Goal: Find contact information: Find contact information

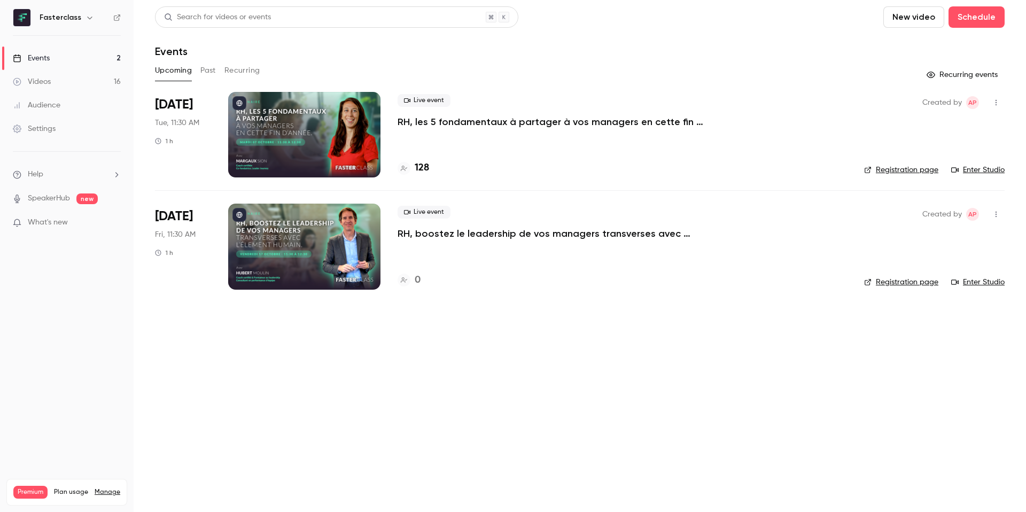
click at [43, 111] on link "Audience" at bounding box center [67, 105] width 134 height 24
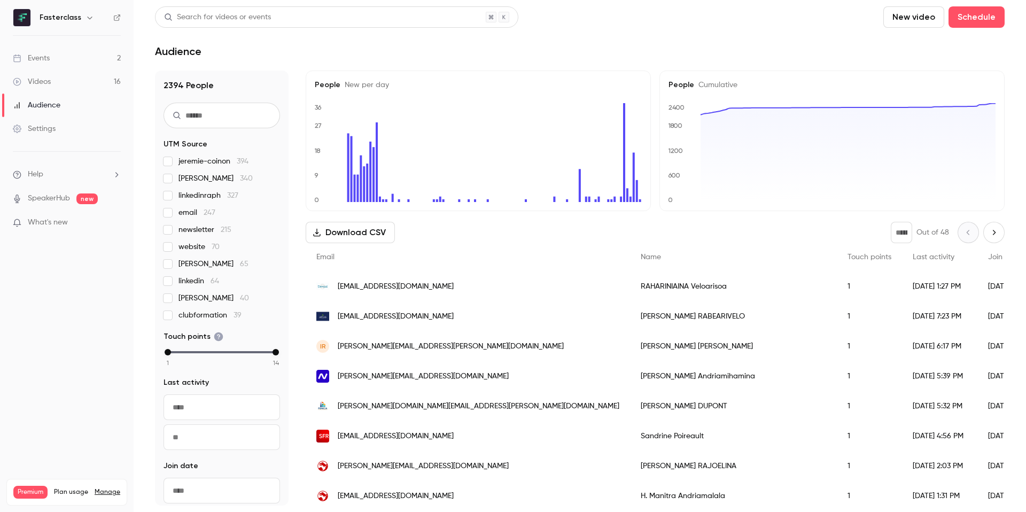
click at [207, 107] on input "text" at bounding box center [221, 116] width 116 height 26
paste input "**********"
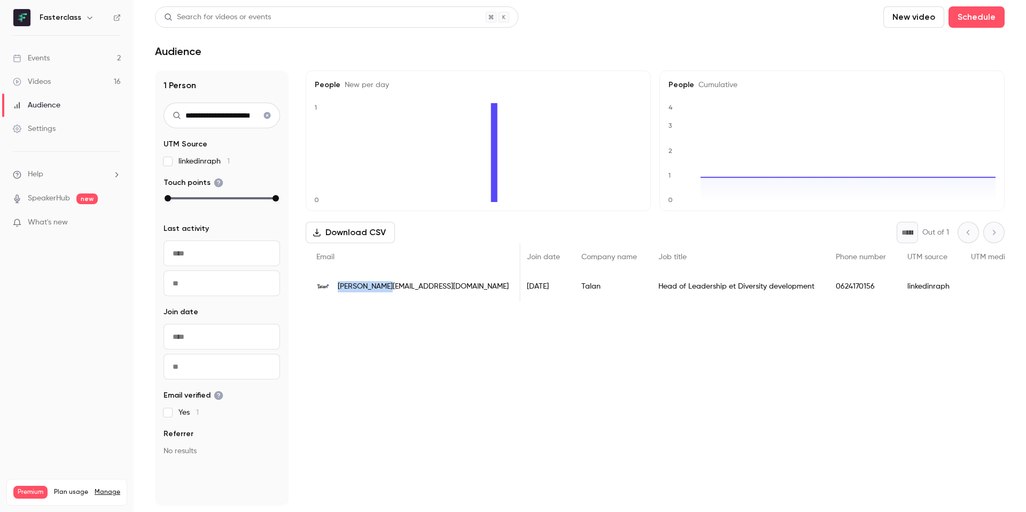
drag, startPoint x: 381, startPoint y: 286, endPoint x: 339, endPoint y: 286, distance: 42.2
click at [339, 286] on span "[PERSON_NAME][EMAIL_ADDRESS][DOMAIN_NAME]" at bounding box center [423, 286] width 171 height 11
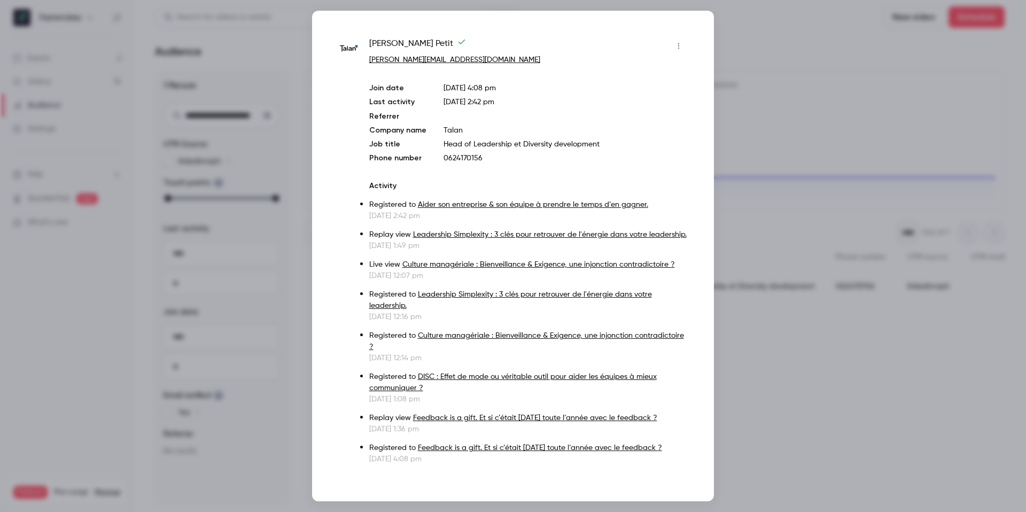
drag, startPoint x: 362, startPoint y: 58, endPoint x: 410, endPoint y: 59, distance: 48.1
click at [412, 60] on div "[PERSON_NAME] [PERSON_NAME][EMAIL_ADDRESS][DOMAIN_NAME] Join date [DATE] 4:08 p…" at bounding box center [513, 250] width 348 height 427
drag, startPoint x: 362, startPoint y: 64, endPoint x: 417, endPoint y: 59, distance: 55.2
click at [409, 56] on div "[PERSON_NAME] [PERSON_NAME][EMAIL_ADDRESS][DOMAIN_NAME] Join date [DATE] 4:08 p…" at bounding box center [513, 250] width 348 height 427
drag, startPoint x: 462, startPoint y: 55, endPoint x: 444, endPoint y: 59, distance: 18.7
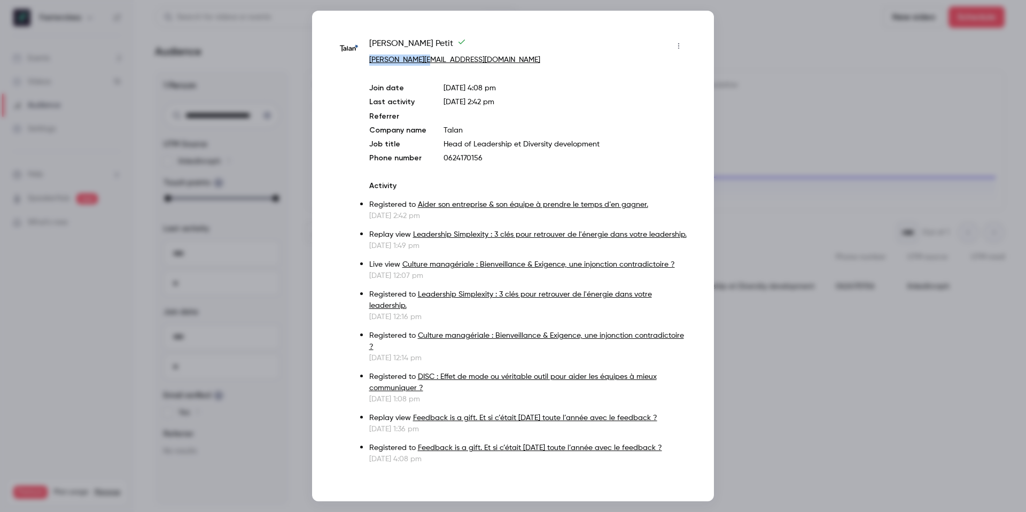
click at [422, 59] on div "[PERSON_NAME] [PERSON_NAME][EMAIL_ADDRESS][DOMAIN_NAME]" at bounding box center [528, 51] width 318 height 28
click at [466, 60] on p "[PERSON_NAME][EMAIL_ADDRESS][DOMAIN_NAME]" at bounding box center [528, 59] width 318 height 11
drag, startPoint x: 446, startPoint y: 61, endPoint x: 419, endPoint y: 56, distance: 27.2
click at [419, 56] on p "[PERSON_NAME][EMAIL_ADDRESS][DOMAIN_NAME]" at bounding box center [528, 59] width 318 height 11
copy link "[DOMAIN_NAME]"
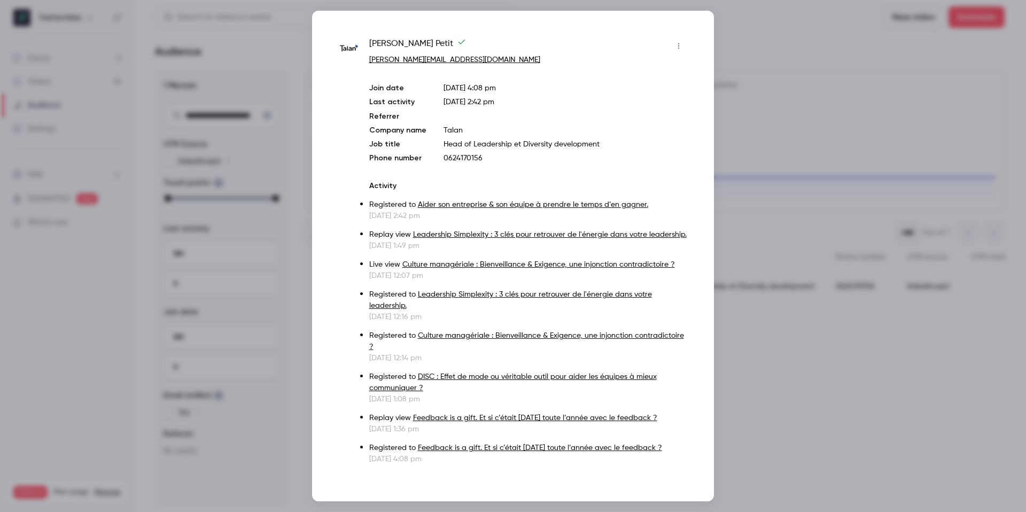
click at [292, 88] on div at bounding box center [513, 256] width 1026 height 512
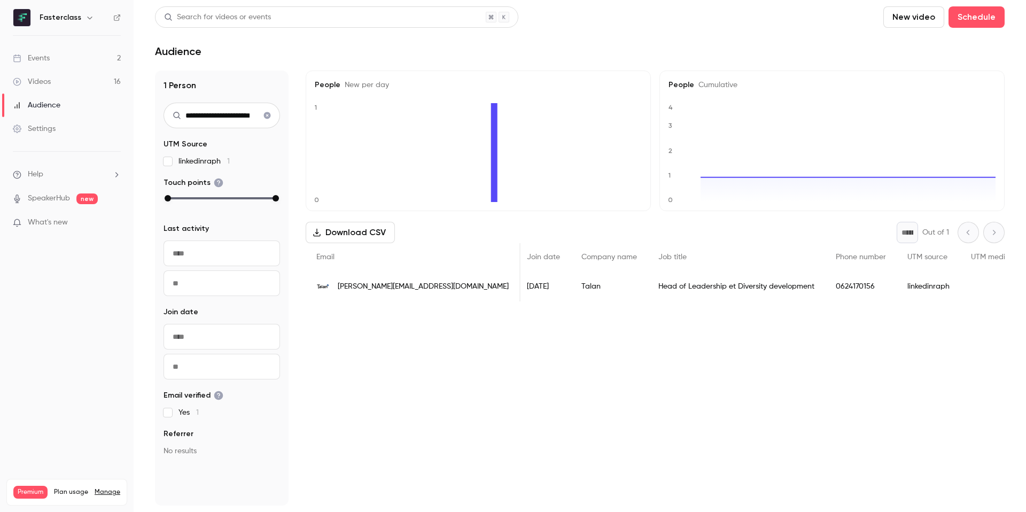
click at [225, 110] on input "**********" at bounding box center [221, 116] width 116 height 26
paste input "text"
type input "*****"
drag, startPoint x: 270, startPoint y: 119, endPoint x: 901, endPoint y: 9, distance: 639.8
click at [270, 119] on icon "Clear search" at bounding box center [267, 115] width 9 height 7
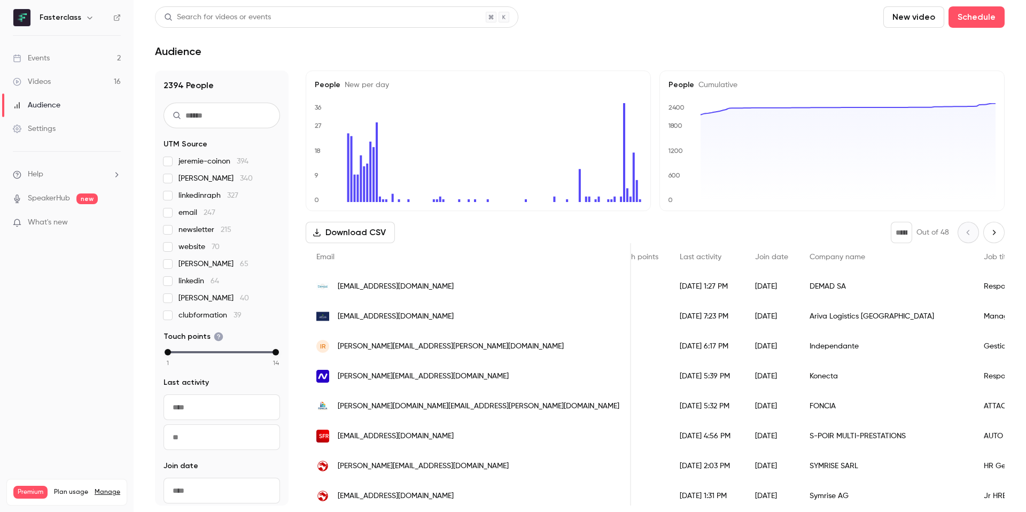
click at [219, 111] on input "text" at bounding box center [221, 116] width 116 height 26
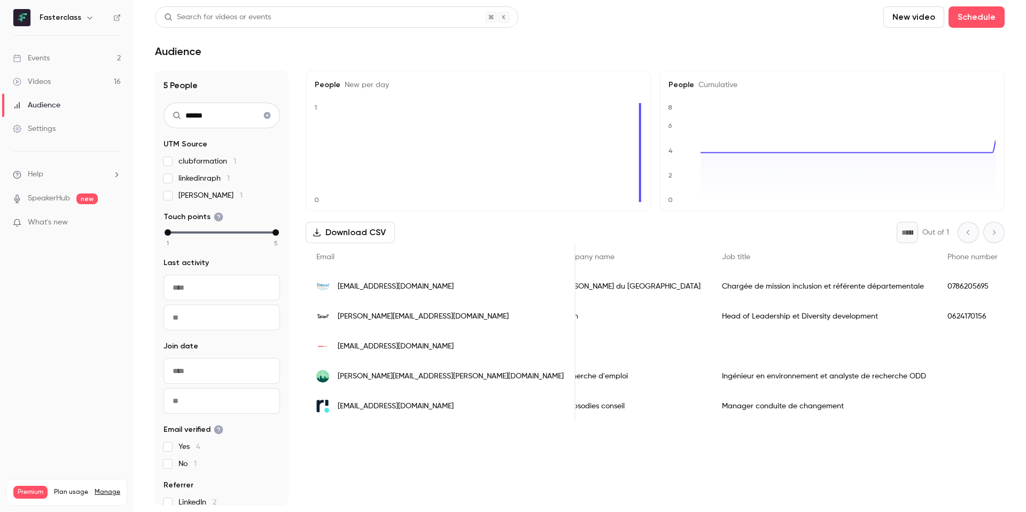
scroll to position [0, 540]
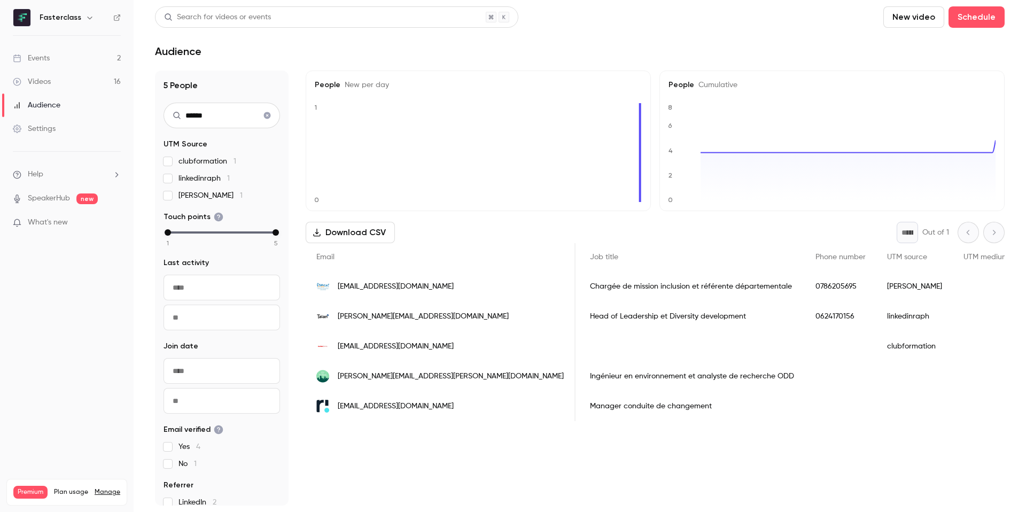
type input "******"
click at [414, 316] on span "[PERSON_NAME][EMAIL_ADDRESS][DOMAIN_NAME]" at bounding box center [423, 316] width 171 height 11
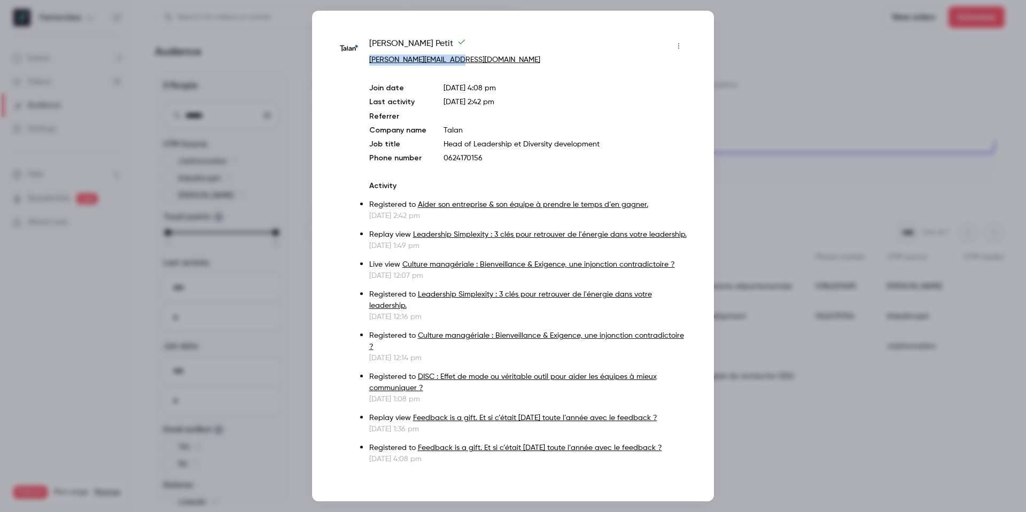
drag, startPoint x: 463, startPoint y: 62, endPoint x: 367, endPoint y: 60, distance: 96.2
click at [366, 59] on div "[PERSON_NAME] [PERSON_NAME][EMAIL_ADDRESS][DOMAIN_NAME] Join date [DATE] 4:08 p…" at bounding box center [513, 250] width 348 height 427
copy link "[PERSON_NAME][EMAIL_ADDRESS][DOMAIN_NAME]"
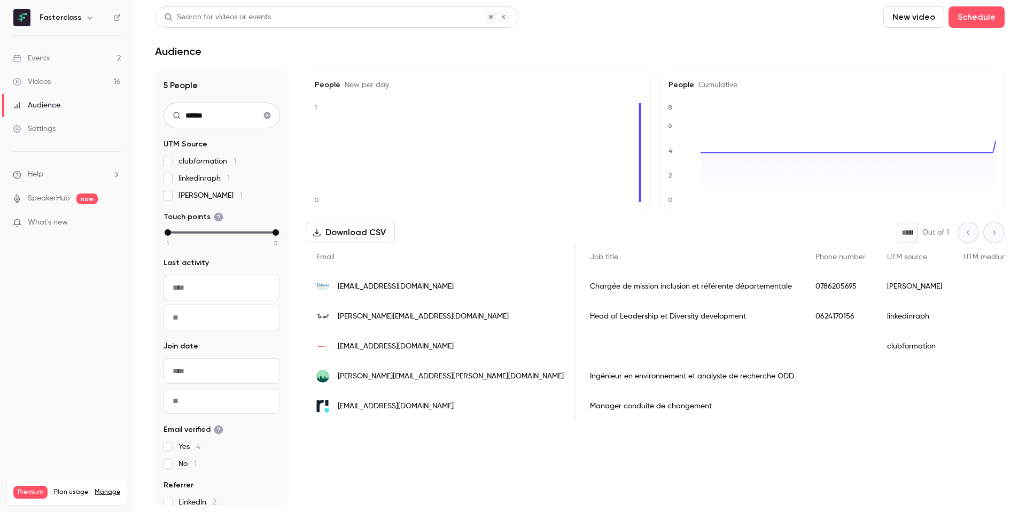
click at [54, 58] on link "Events 2" at bounding box center [67, 58] width 134 height 24
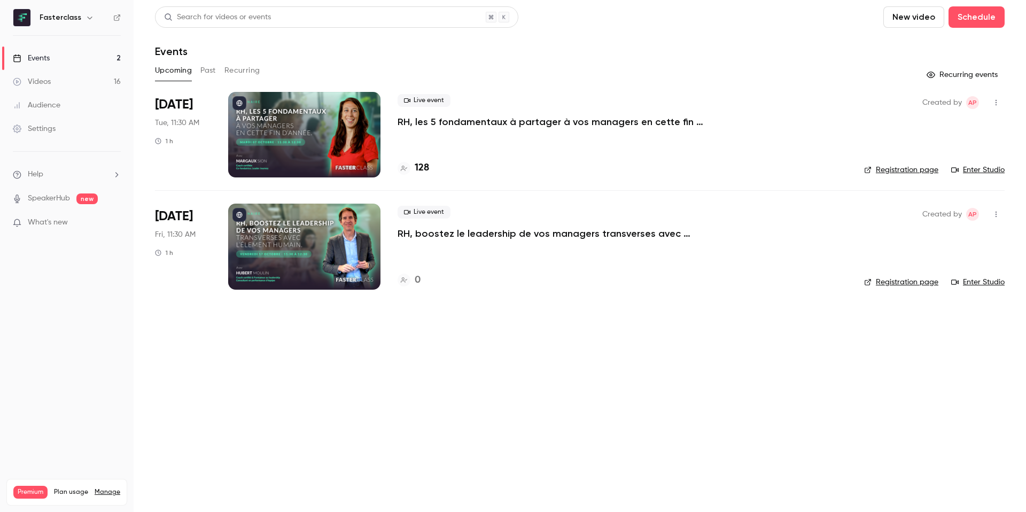
click at [207, 75] on button "Past" at bounding box center [207, 70] width 15 height 17
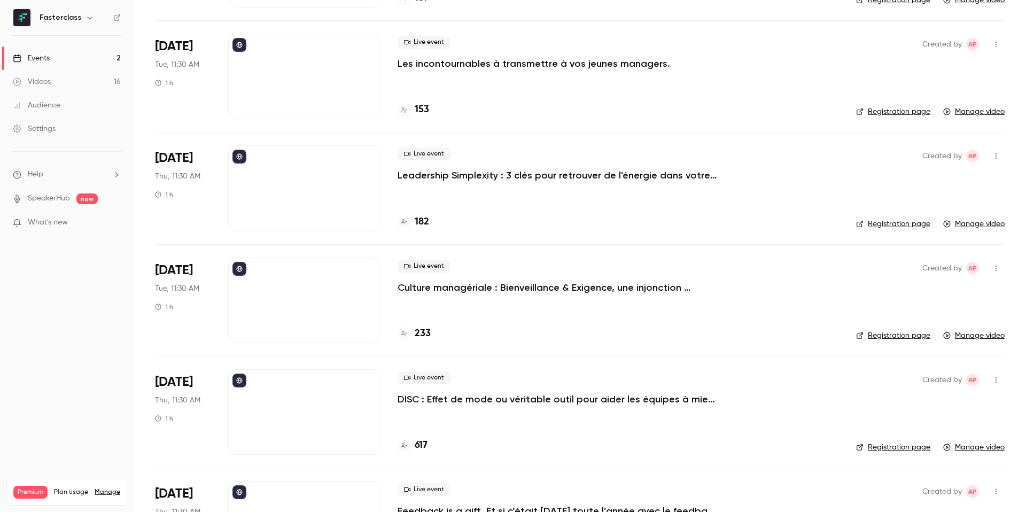
scroll to position [989, 0]
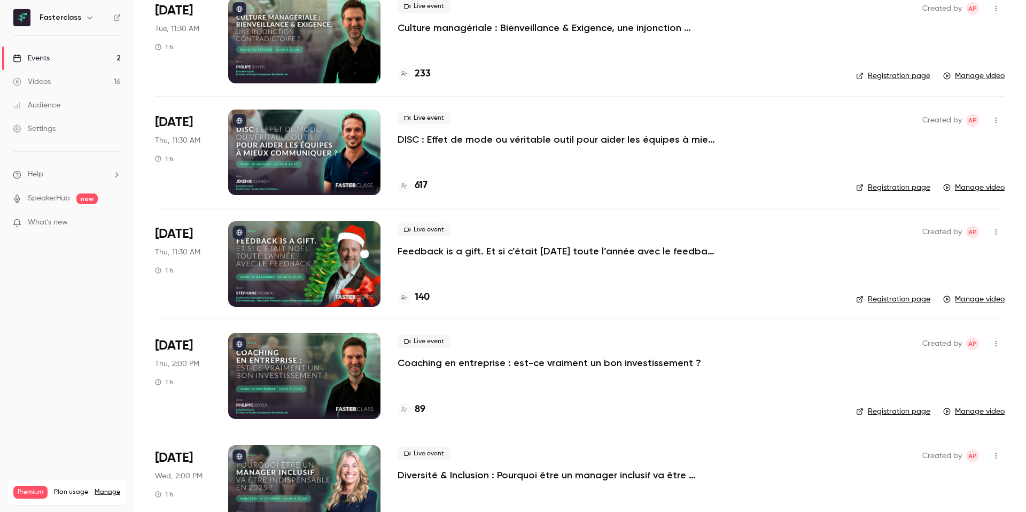
click at [336, 249] on div at bounding box center [304, 263] width 152 height 85
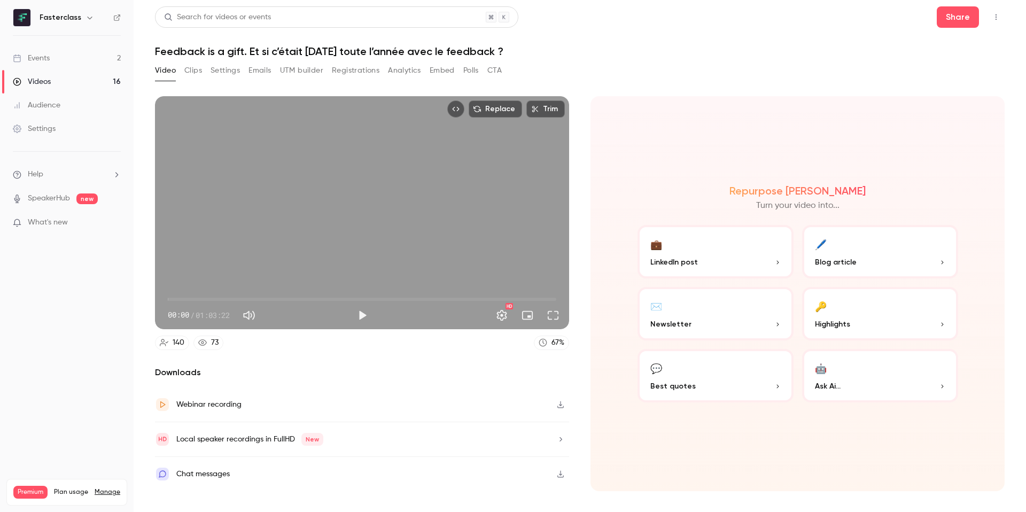
click at [365, 66] on button "Registrations" at bounding box center [356, 70] width 48 height 17
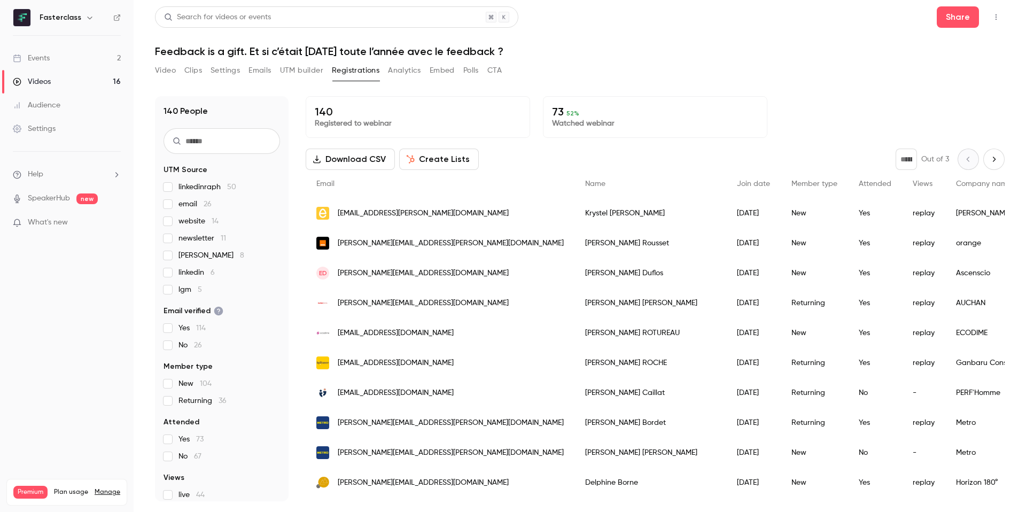
click at [245, 145] on input "text" at bounding box center [221, 141] width 116 height 26
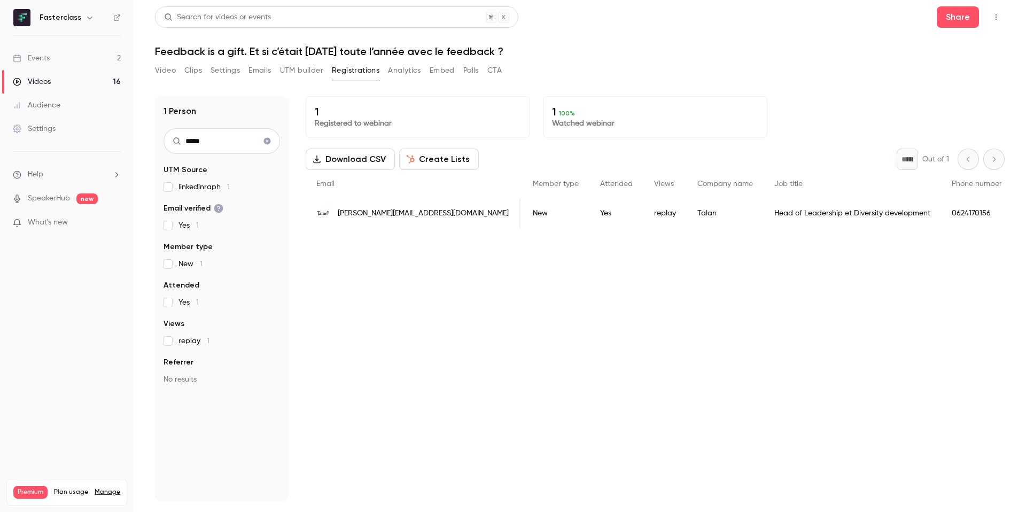
scroll to position [0, 168]
type input "*****"
click at [353, 215] on span "[PERSON_NAME][EMAIL_ADDRESS][DOMAIN_NAME]" at bounding box center [423, 213] width 171 height 11
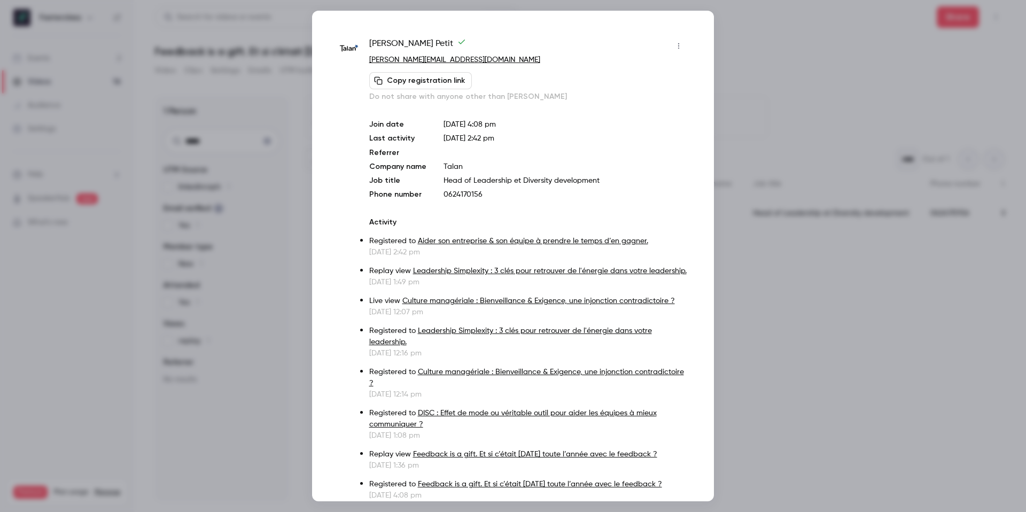
drag, startPoint x: 353, startPoint y: 215, endPoint x: 555, endPoint y: 237, distance: 203.6
click at [353, 215] on div "[PERSON_NAME] [PERSON_NAME][EMAIL_ADDRESS][DOMAIN_NAME] Copy registration link …" at bounding box center [513, 268] width 348 height 463
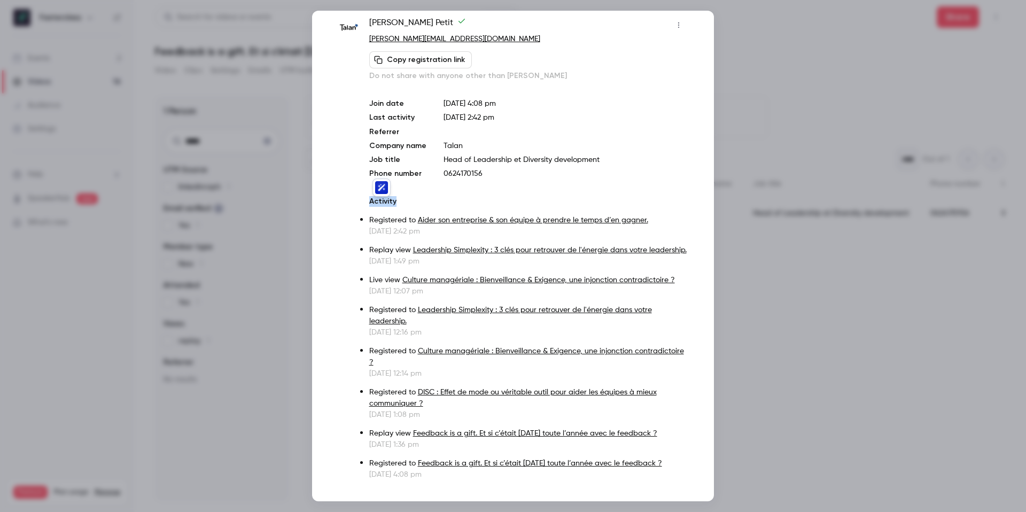
scroll to position [0, 0]
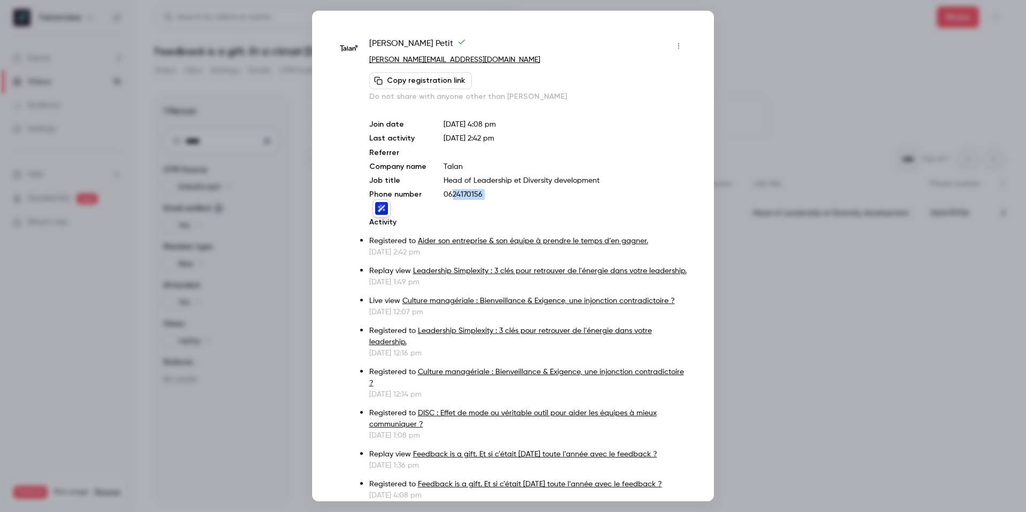
drag, startPoint x: 449, startPoint y: 197, endPoint x: 472, endPoint y: 199, distance: 23.1
click at [472, 200] on div "[PERSON_NAME] [PERSON_NAME][EMAIL_ADDRESS][DOMAIN_NAME] Copy registration link …" at bounding box center [528, 268] width 318 height 463
click at [467, 196] on p "0624170156" at bounding box center [565, 194] width 244 height 11
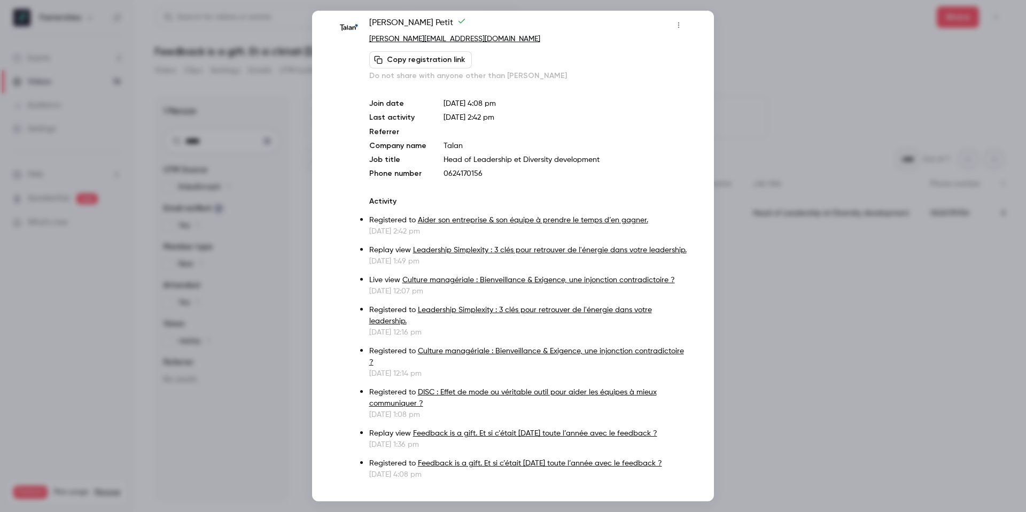
drag, startPoint x: 808, startPoint y: 169, endPoint x: 834, endPoint y: 131, distance: 45.8
click at [808, 169] on div at bounding box center [513, 256] width 1026 height 512
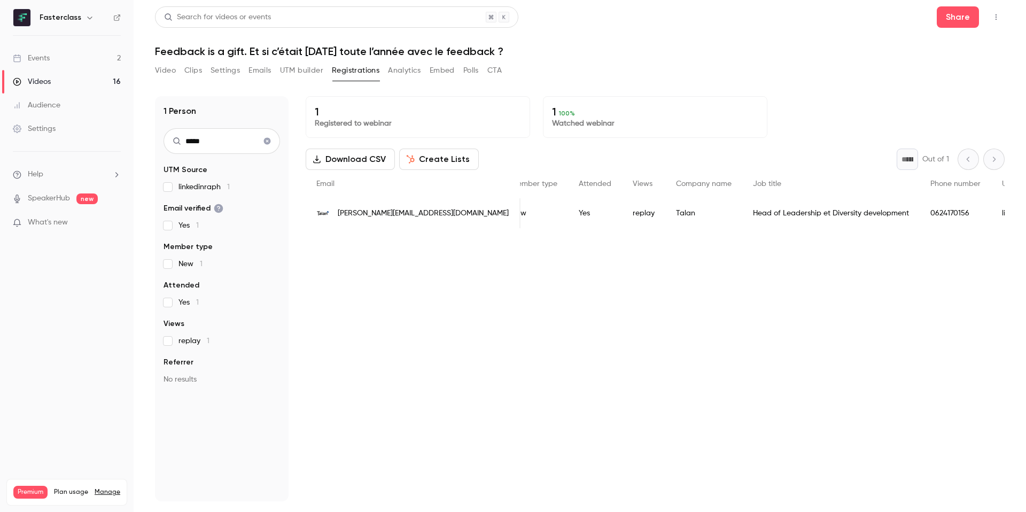
click at [650, 44] on header "Search for videos or events Share Feedback is a gift. Et si c’était [DATE] tout…" at bounding box center [579, 31] width 849 height 51
